Goal: Complete application form

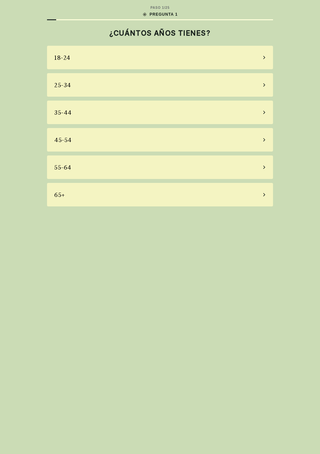
click at [264, 167] on icon at bounding box center [263, 167] width 3 height 6
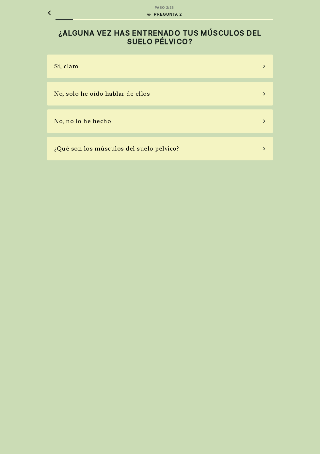
click at [264, 130] on div "No, no lo he hecho" at bounding box center [160, 120] width 226 height 23
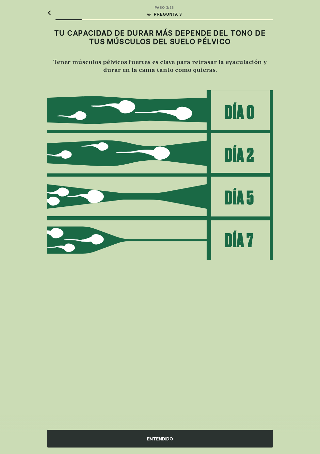
click at [203, 432] on div "ENTENDIDO" at bounding box center [160, 438] width 226 height 18
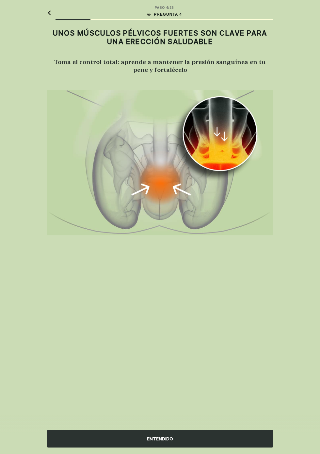
click at [197, 433] on div "ENTENDIDO" at bounding box center [160, 438] width 226 height 18
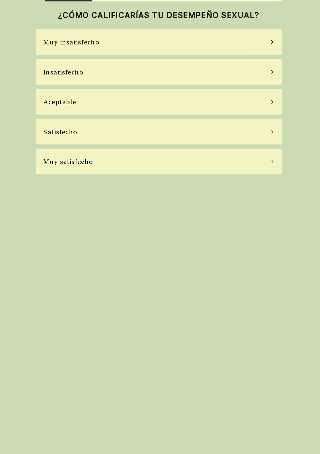
click at [265, 112] on icon at bounding box center [263, 112] width 3 height 6
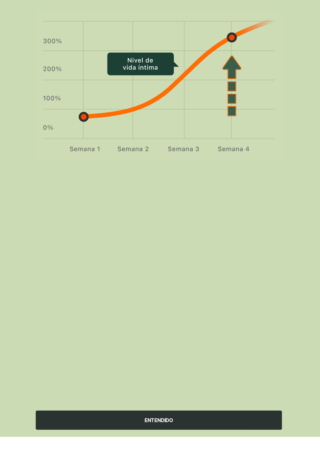
click at [200, 447] on div "ENTENDIDO" at bounding box center [160, 438] width 226 height 18
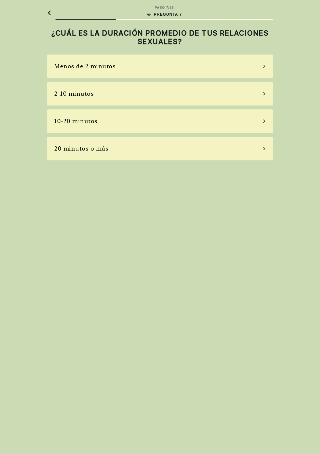
scroll to position [20, 0]
click at [262, 55] on div "Menos de 2 minutos" at bounding box center [160, 66] width 226 height 23
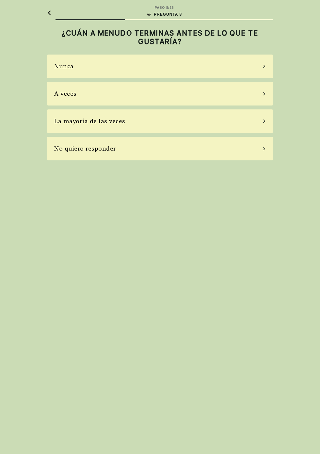
click at [264, 118] on icon at bounding box center [263, 121] width 3 height 6
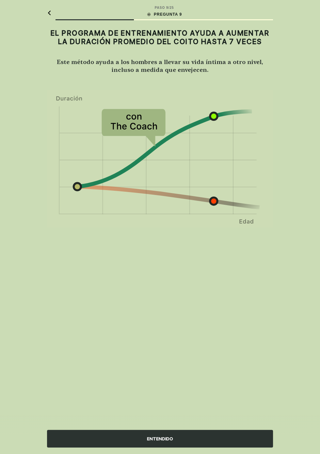
click at [211, 435] on div "ENTENDIDO" at bounding box center [160, 438] width 226 height 18
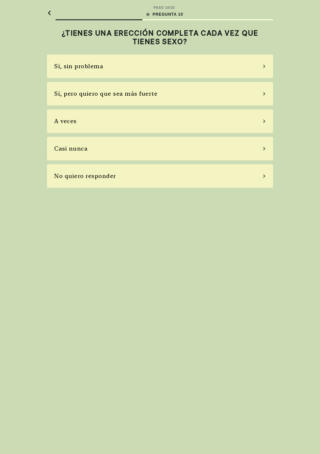
click at [264, 118] on icon at bounding box center [263, 121] width 3 height 6
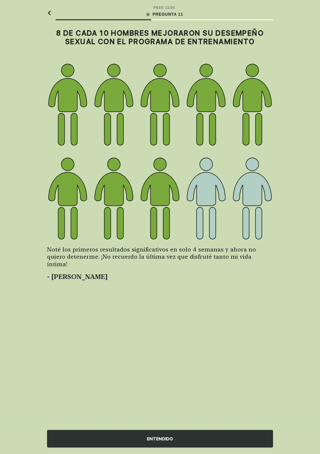
click at [211, 431] on div "ENTENDIDO" at bounding box center [160, 438] width 226 height 18
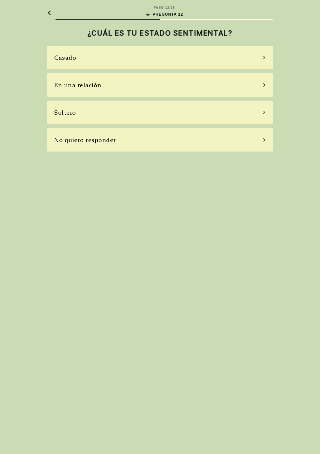
click at [264, 55] on icon at bounding box center [263, 58] width 3 height 6
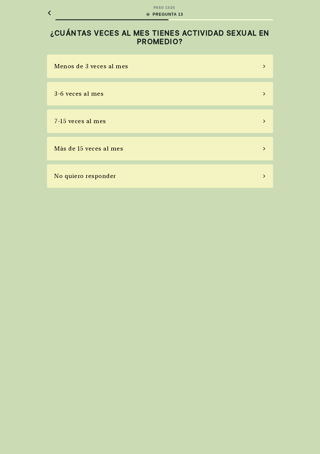
click at [264, 118] on icon at bounding box center [263, 121] width 3 height 6
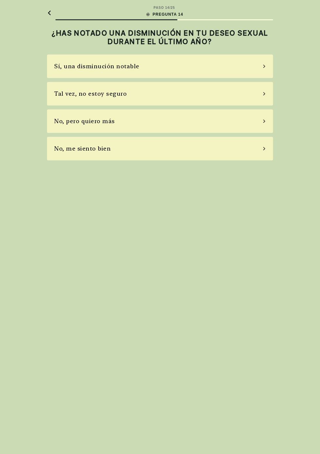
click at [264, 118] on icon at bounding box center [263, 121] width 3 height 6
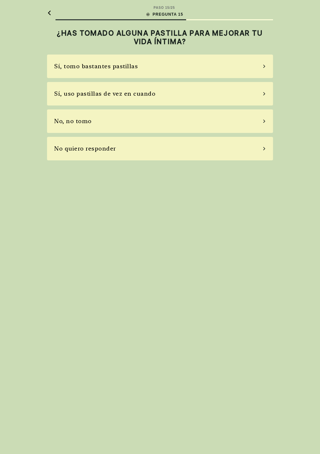
click at [264, 91] on icon at bounding box center [263, 94] width 3 height 6
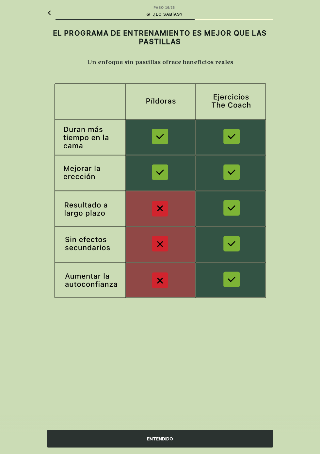
click at [211, 434] on div "ENTENDIDO" at bounding box center [160, 438] width 226 height 18
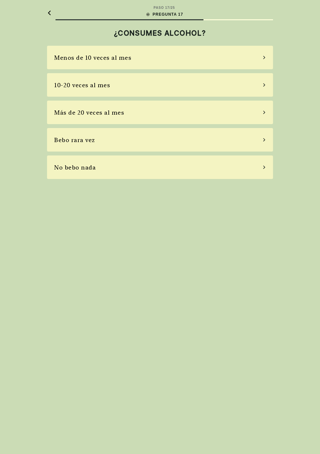
click at [264, 82] on icon at bounding box center [263, 85] width 3 height 6
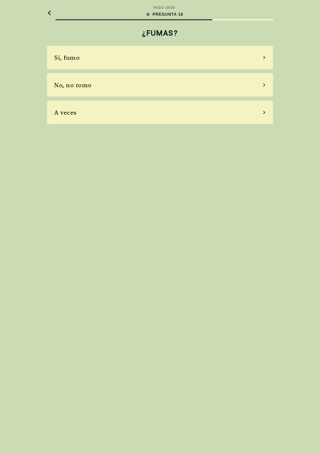
click at [264, 82] on icon at bounding box center [263, 85] width 3 height 6
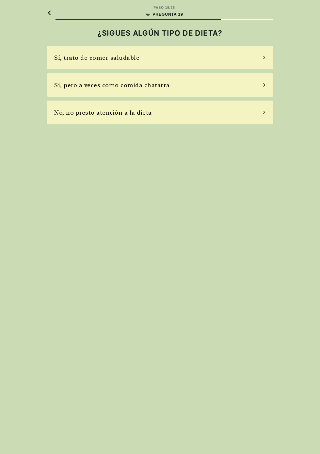
click at [268, 102] on div "No, no presto atención a la dieta" at bounding box center [160, 112] width 226 height 23
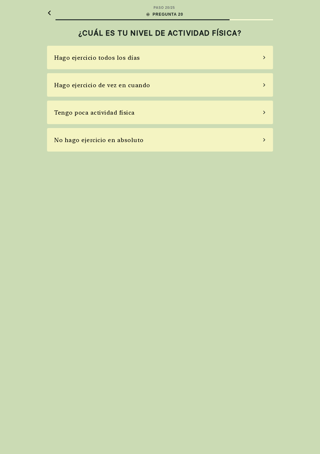
click at [264, 82] on icon at bounding box center [263, 85] width 3 height 6
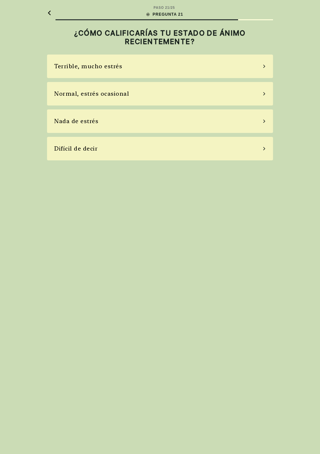
click at [263, 91] on icon at bounding box center [263, 94] width 3 height 6
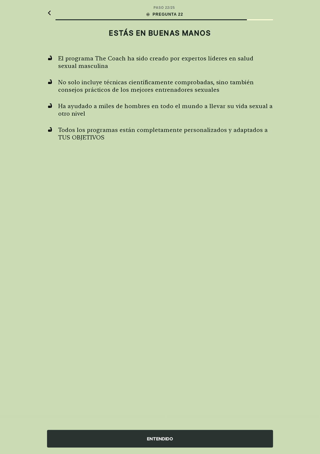
click at [199, 433] on div "ENTENDIDO" at bounding box center [160, 438] width 226 height 18
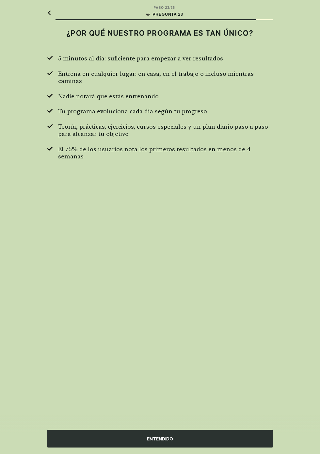
click at [202, 431] on div "ENTENDIDO" at bounding box center [160, 438] width 226 height 18
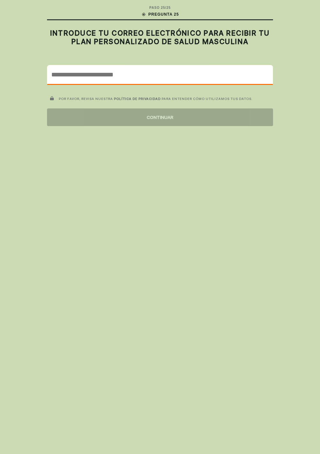
click at [171, 65] on input "email" at bounding box center [159, 74] width 225 height 19
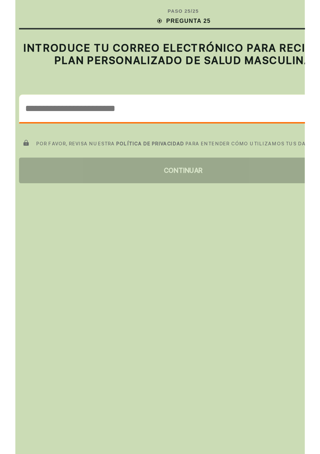
scroll to position [3, 0]
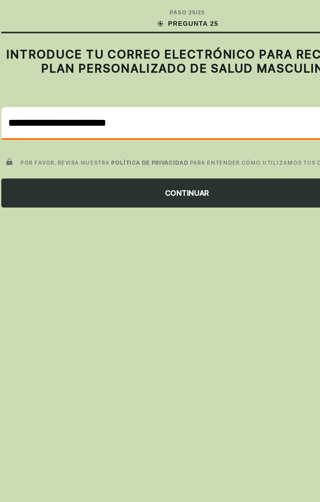
type input "**********"
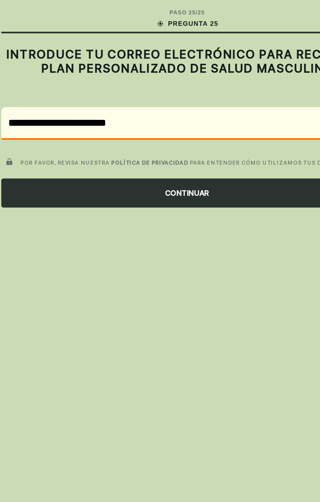
click at [159, 114] on div "CONTINUAR" at bounding box center [160, 117] width 226 height 18
